Goal: Find specific page/section: Find specific page/section

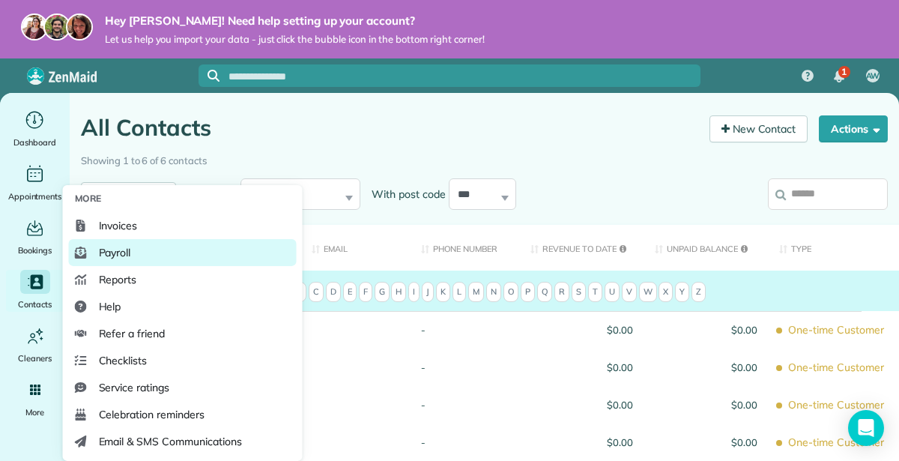
click at [121, 261] on link "Payroll" at bounding box center [183, 252] width 228 height 27
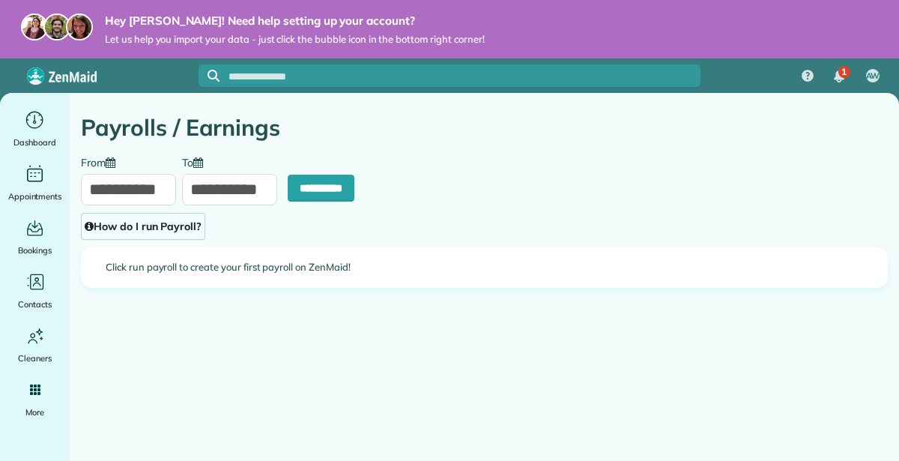
type input "**********"
click at [28, 121] on icon "Main" at bounding box center [34, 120] width 23 height 22
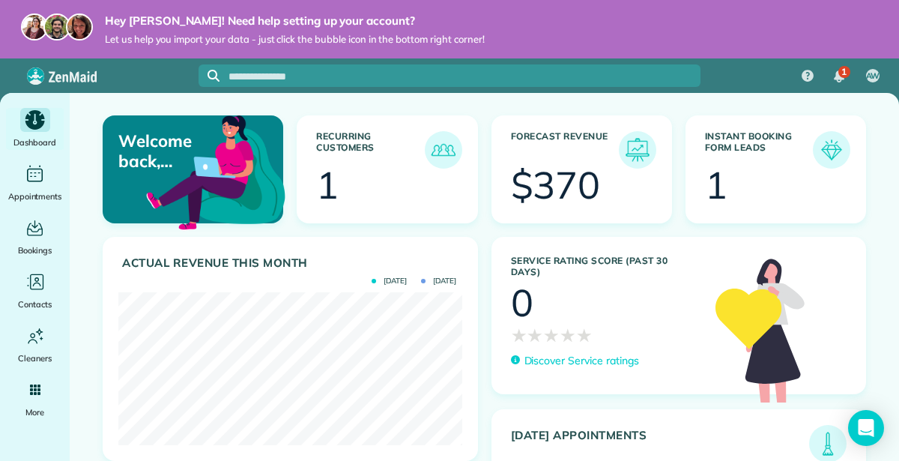
scroll to position [114, 0]
